Goal: Find specific page/section: Find specific page/section

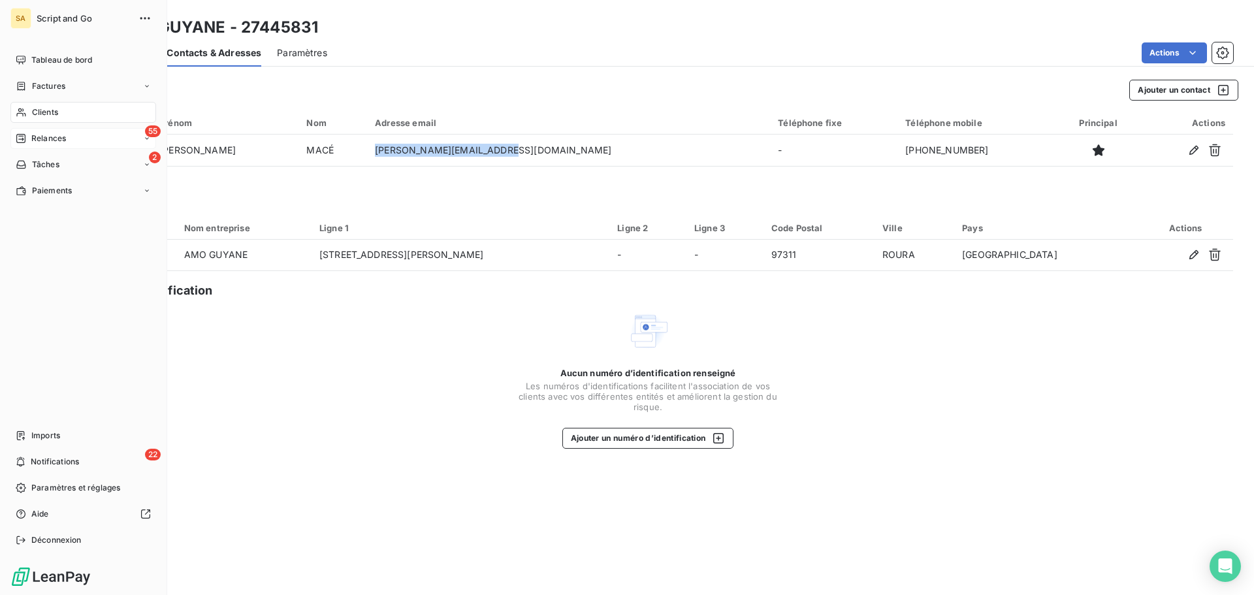
click at [18, 133] on div "Relances" at bounding box center [41, 139] width 50 height 12
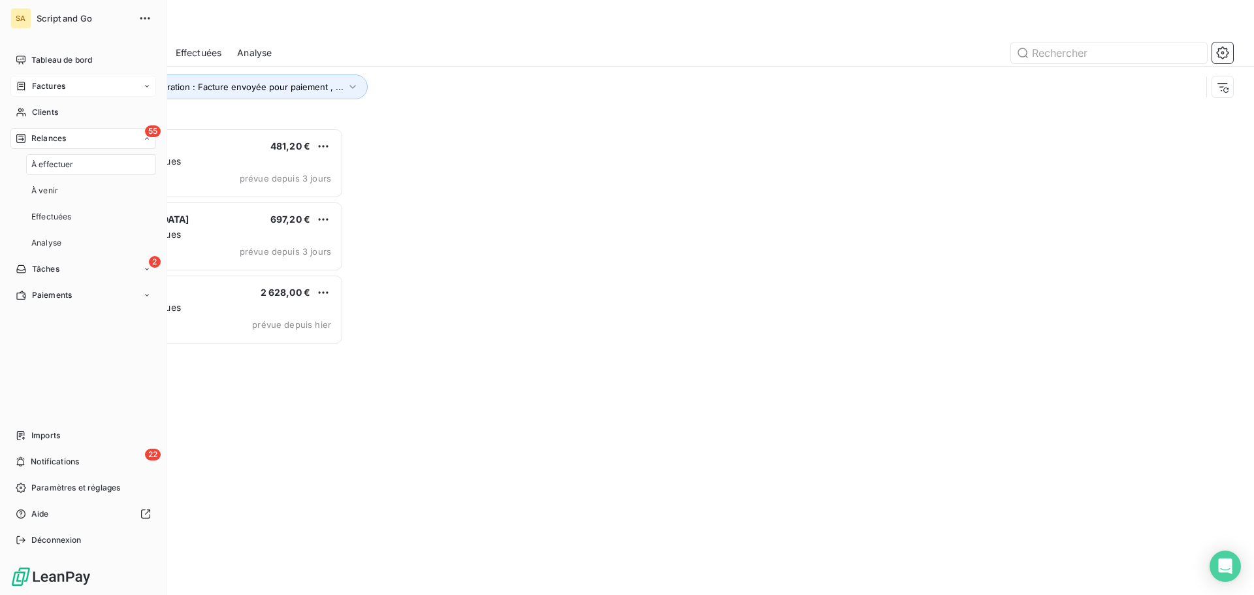
scroll to position [457, 271]
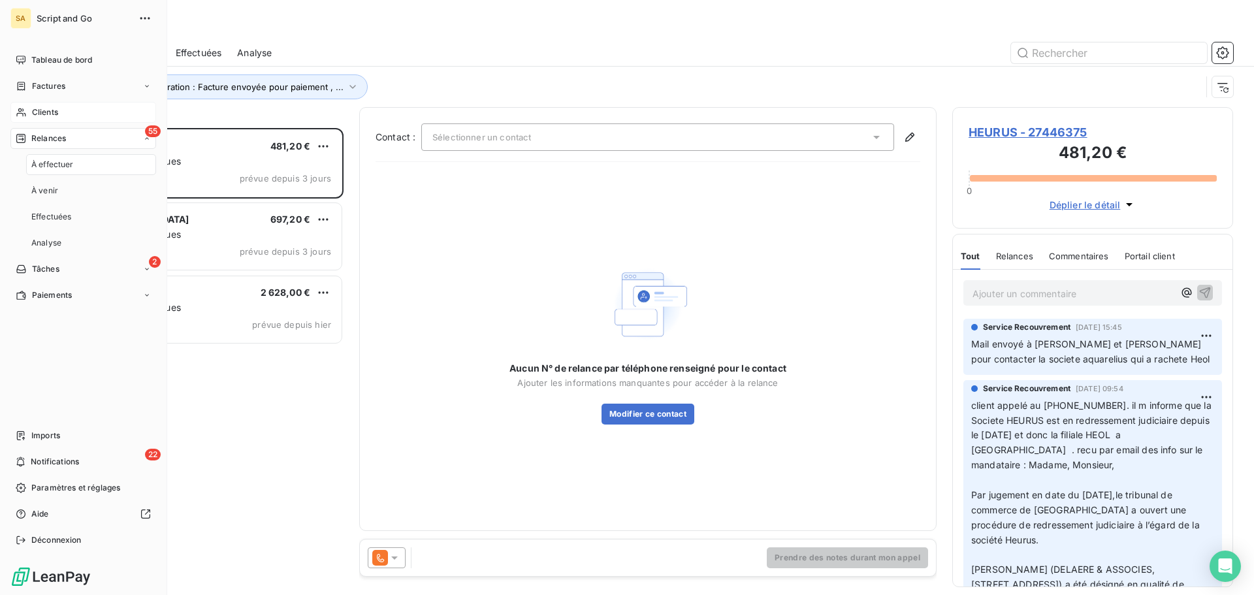
click at [68, 111] on div "Clients" at bounding box center [83, 112] width 146 height 21
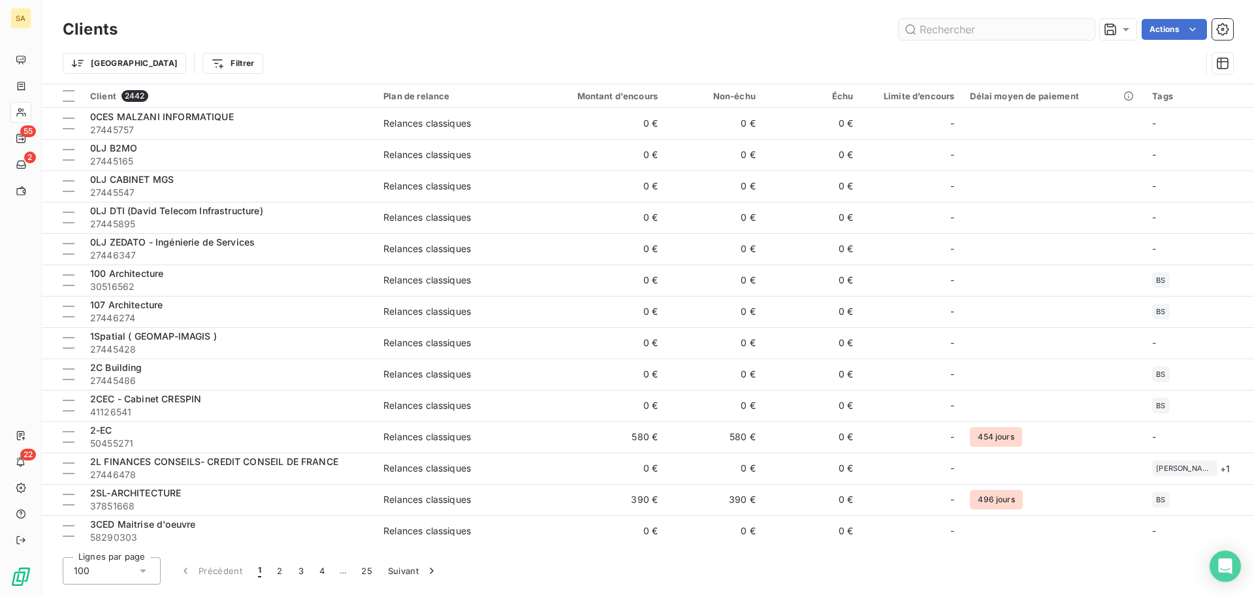
click at [947, 34] on input "text" at bounding box center [996, 29] width 196 height 21
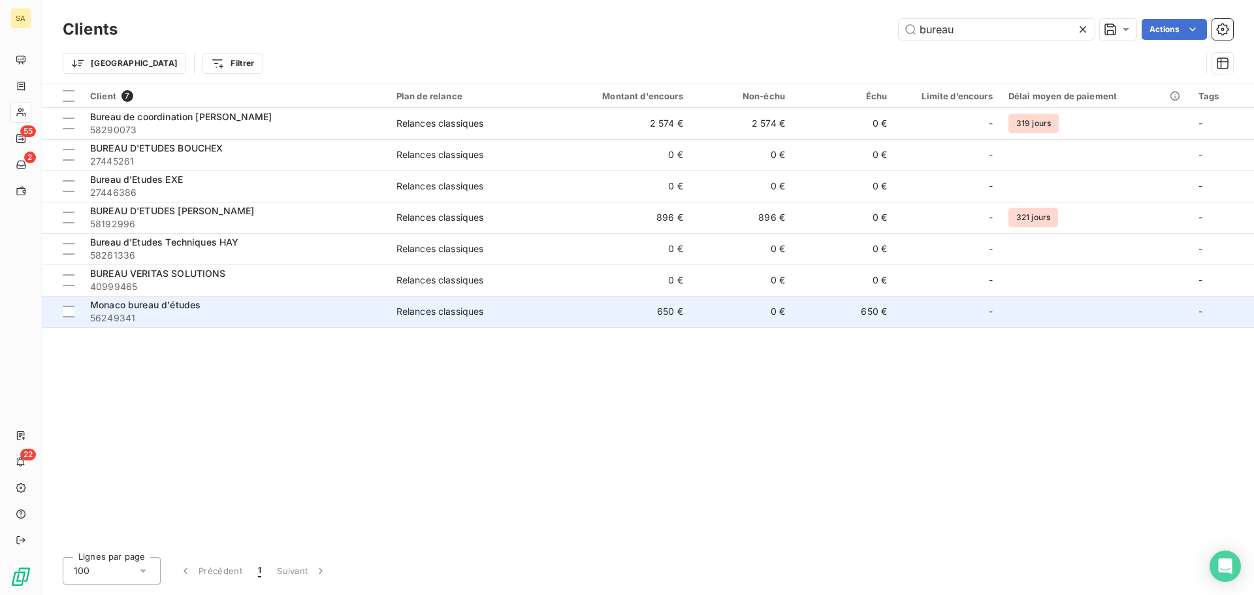
type input "bureau"
click at [332, 308] on div "Monaco bureau d'études" at bounding box center [235, 304] width 291 height 13
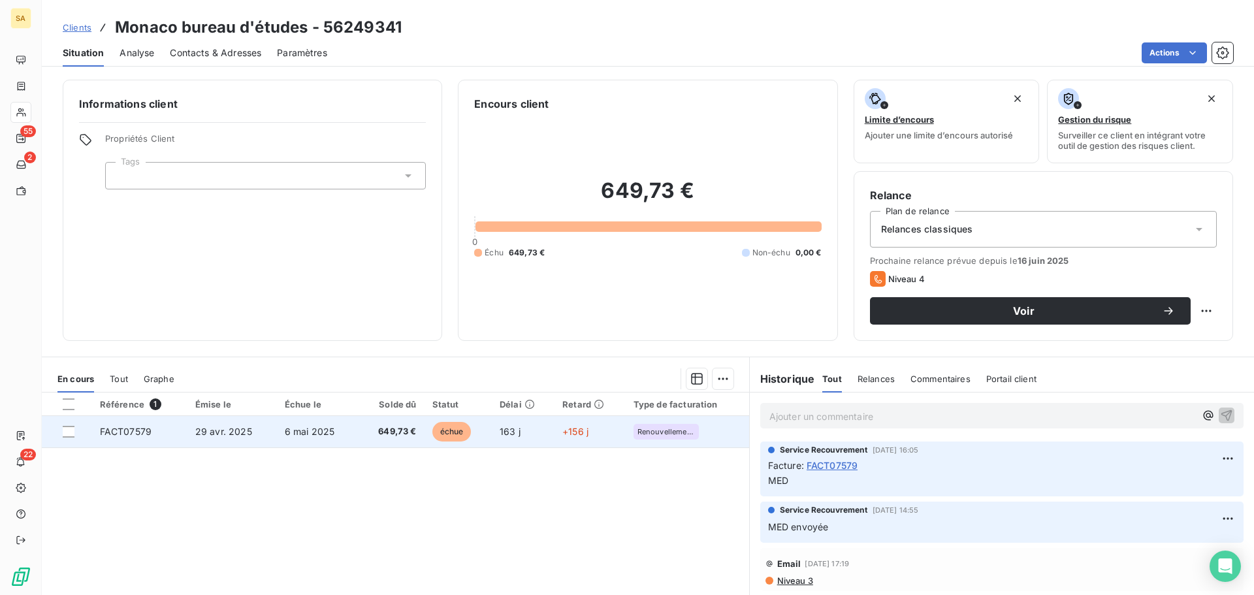
click at [131, 432] on span "FACT07579" at bounding box center [126, 431] width 52 height 11
